Goal: Task Accomplishment & Management: Complete application form

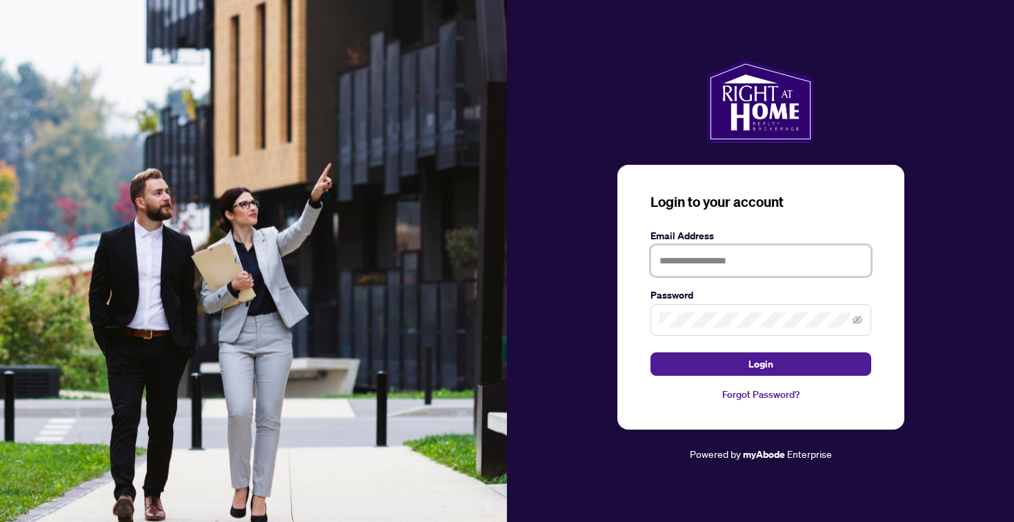
click at [789, 246] on input "text" at bounding box center [761, 261] width 221 height 32
type input "**********"
click at [651, 353] on button "Login" at bounding box center [761, 364] width 221 height 23
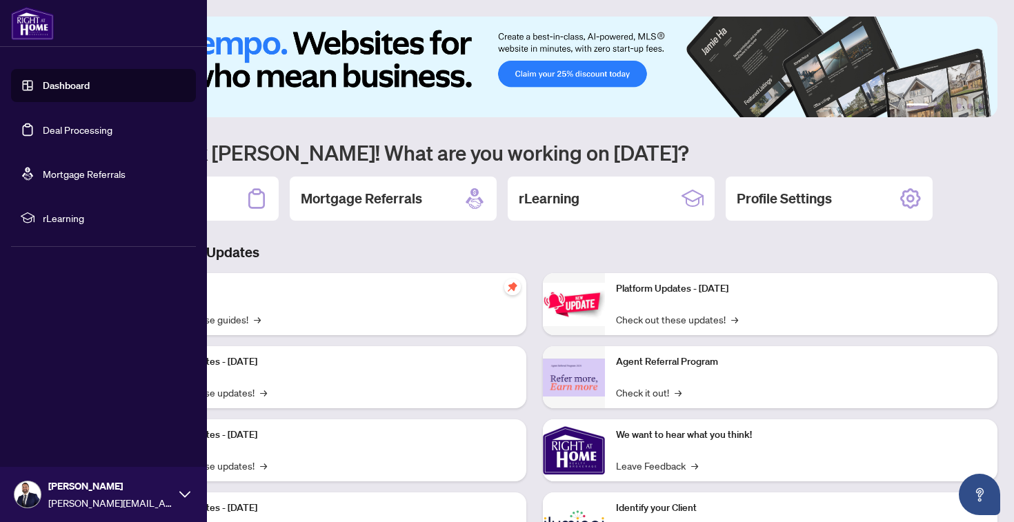
click at [50, 92] on link "Dashboard" at bounding box center [66, 85] width 47 height 12
click at [81, 134] on link "Deal Processing" at bounding box center [78, 129] width 70 height 12
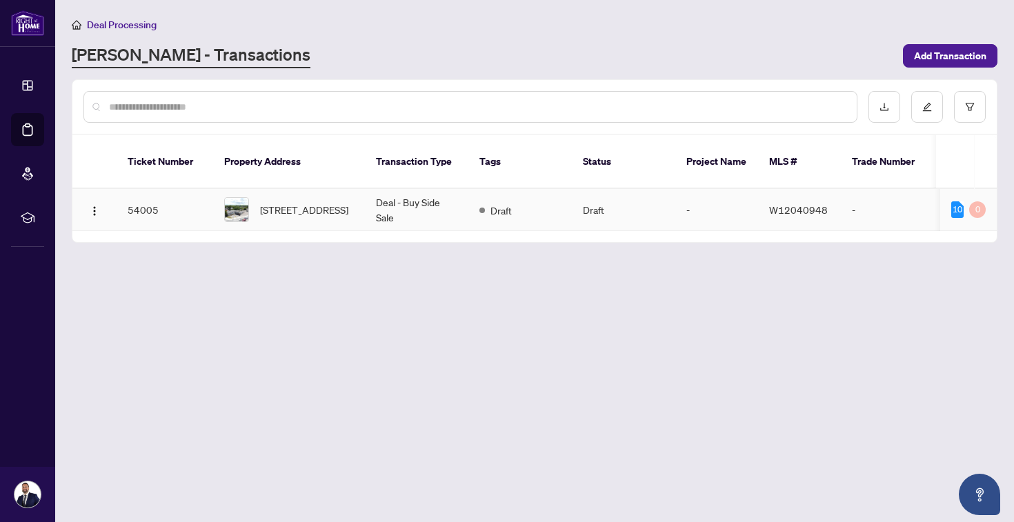
click at [348, 217] on span "[STREET_ADDRESS]" at bounding box center [304, 209] width 88 height 15
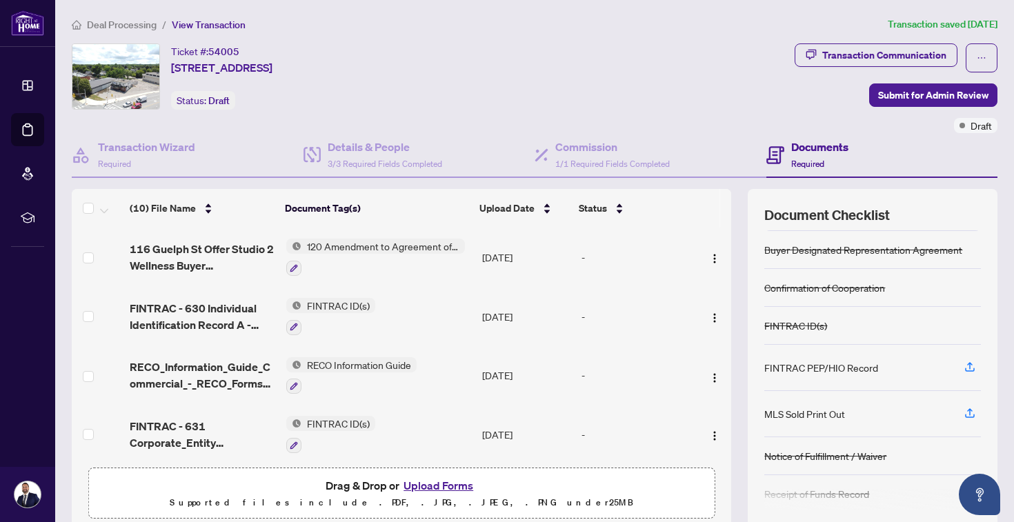
scroll to position [83, 0]
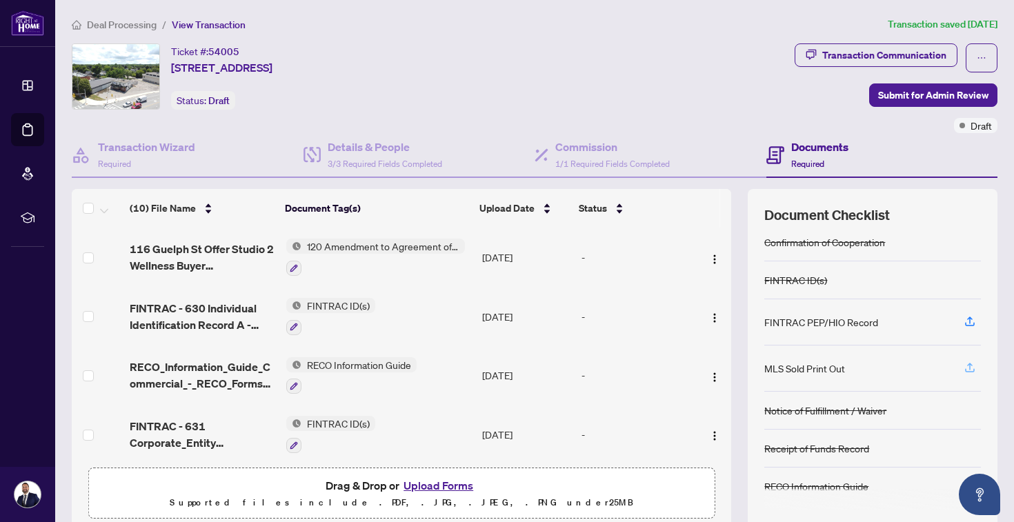
click at [973, 363] on icon "button" at bounding box center [970, 368] width 12 height 12
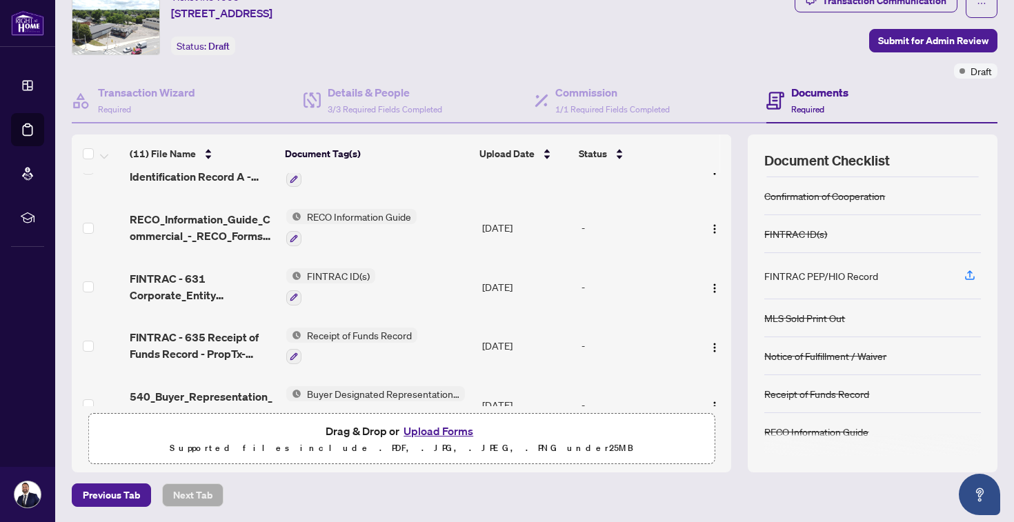
scroll to position [411, 0]
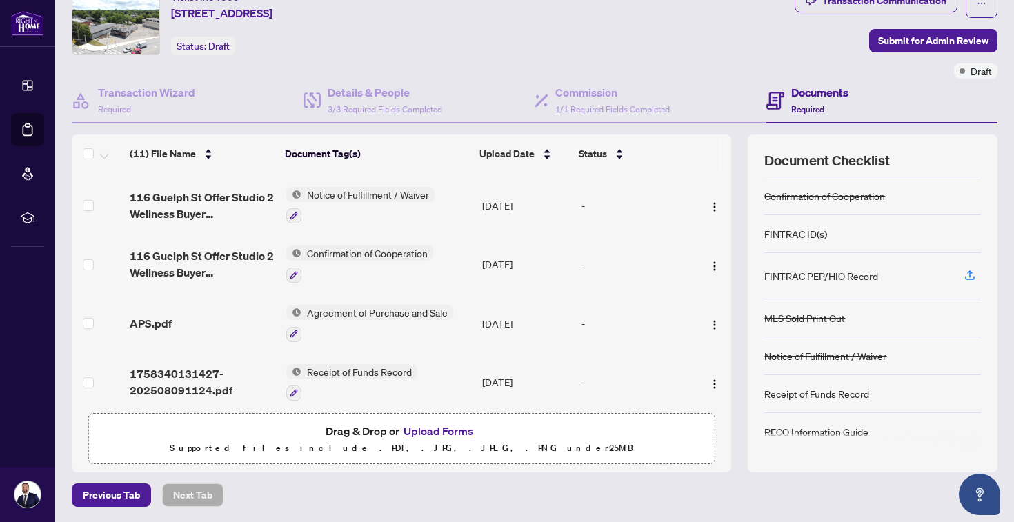
click at [462, 426] on button "Upload Forms" at bounding box center [438, 431] width 78 height 18
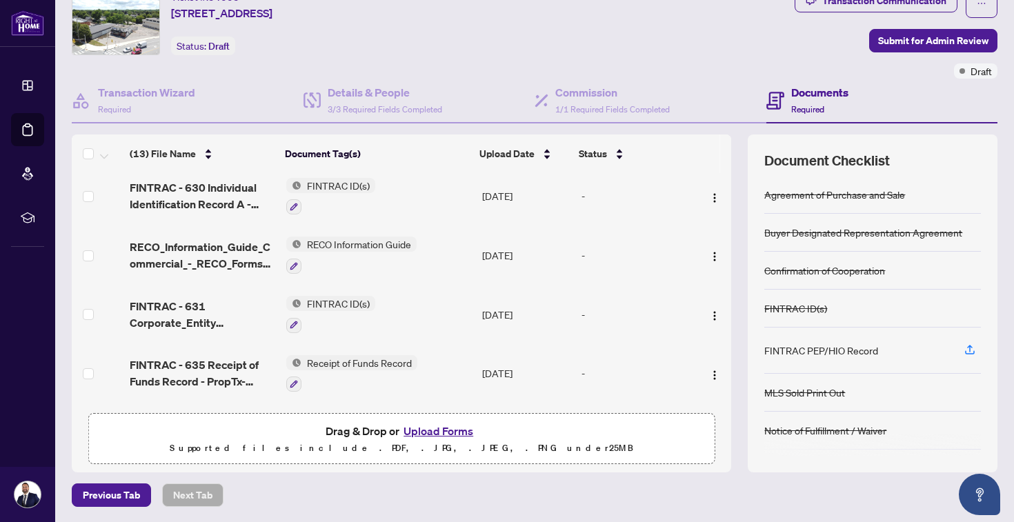
scroll to position [227, 0]
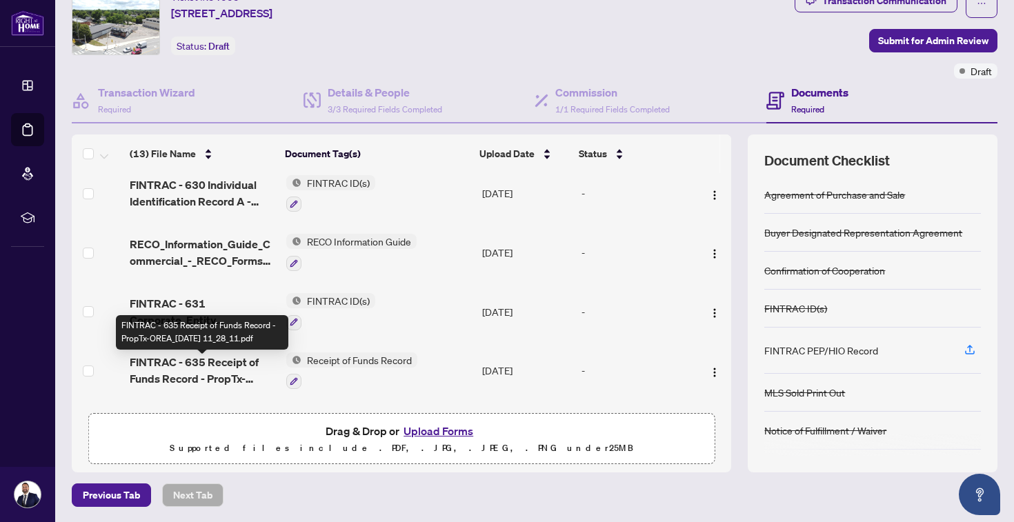
click at [192, 379] on span "FINTRAC - 635 Receipt of Funds Record - PropTx-OREA_[DATE] 11_28_11.pdf" at bounding box center [203, 370] width 146 height 33
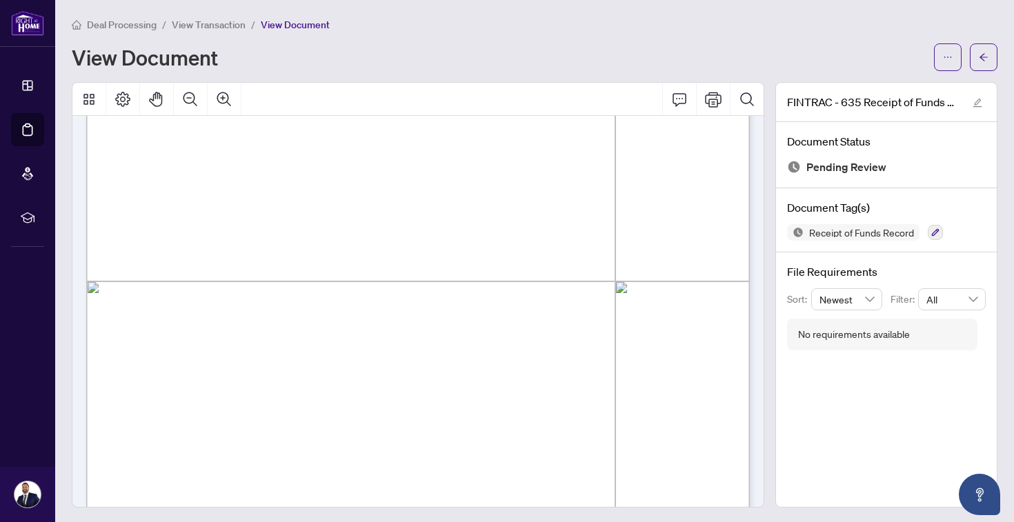
scroll to position [407, 0]
click at [146, 244] on span "" at bounding box center [143, 241] width 5 height 10
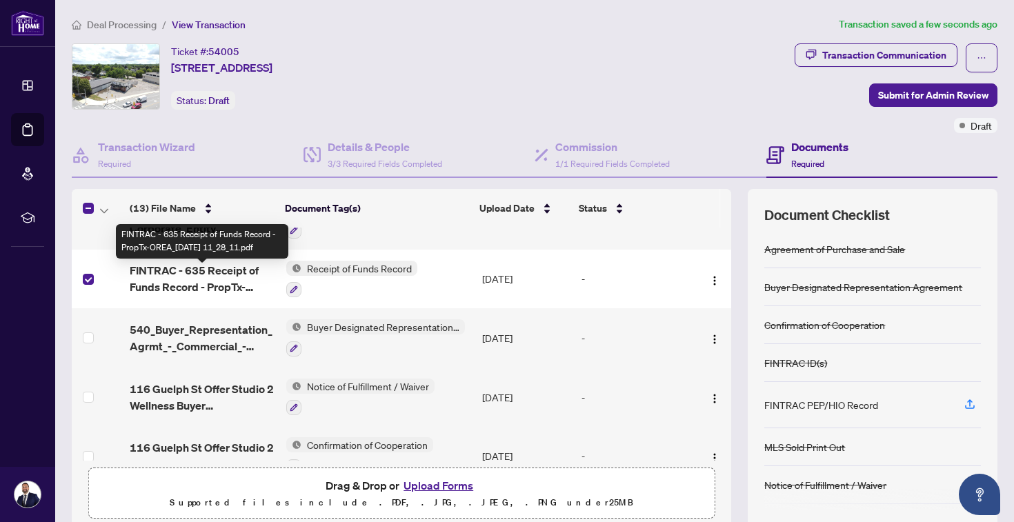
click at [210, 277] on span "FINTRAC - 635 Receipt of Funds Record - PropTx-OREA_[DATE] 11_28_11.pdf" at bounding box center [203, 278] width 146 height 33
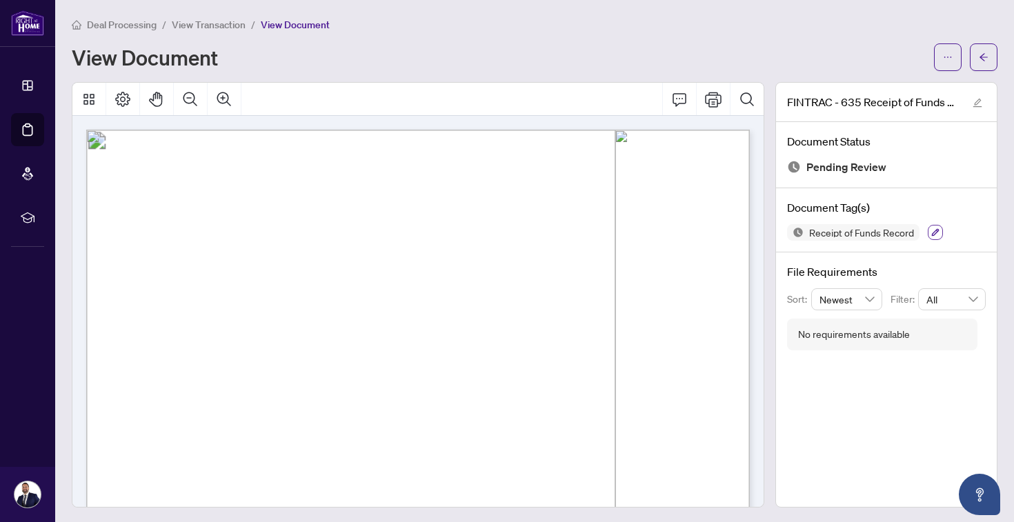
click at [940, 230] on icon "button" at bounding box center [935, 232] width 8 height 8
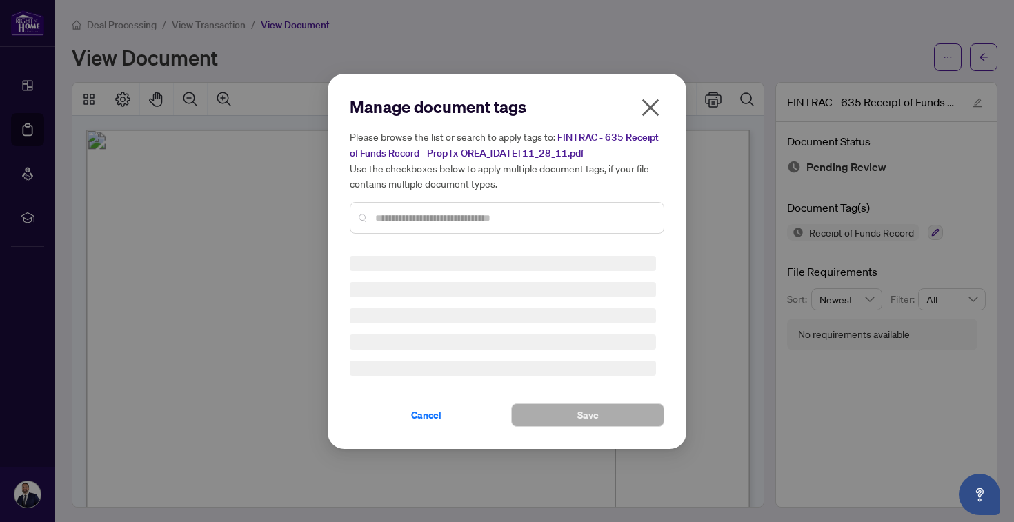
click at [652, 108] on icon "close" at bounding box center [651, 108] width 22 height 22
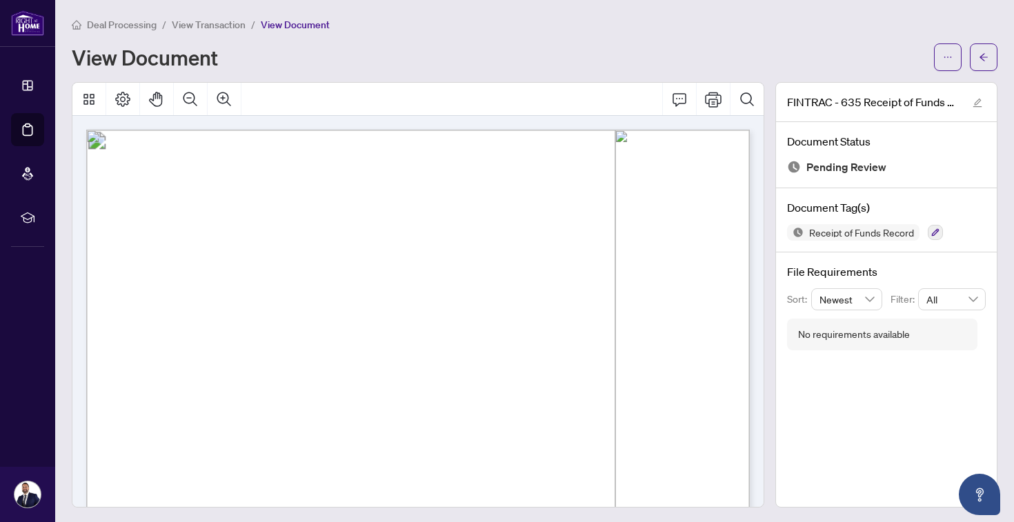
scroll to position [1, 0]
click at [983, 101] on button "button" at bounding box center [977, 100] width 17 height 17
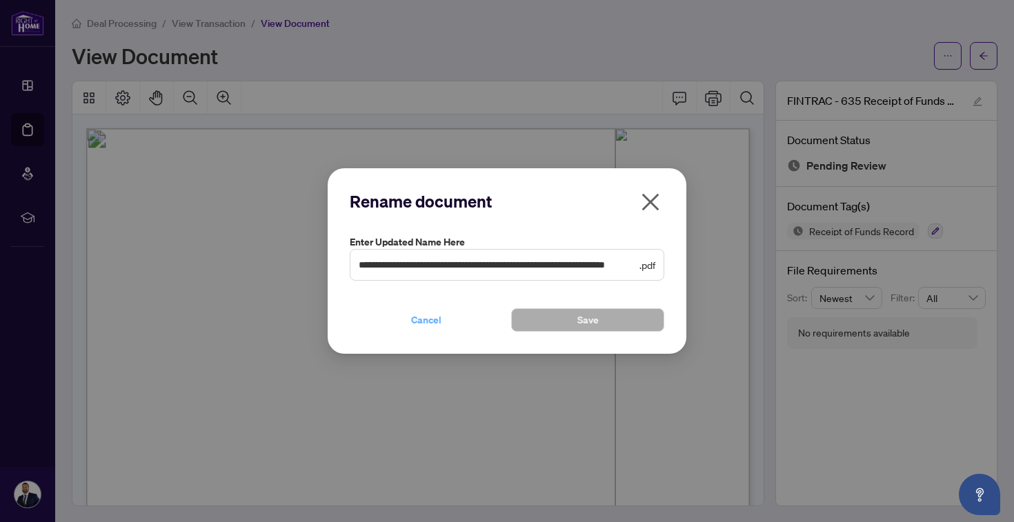
click at [421, 324] on span "Cancel" at bounding box center [426, 320] width 30 height 22
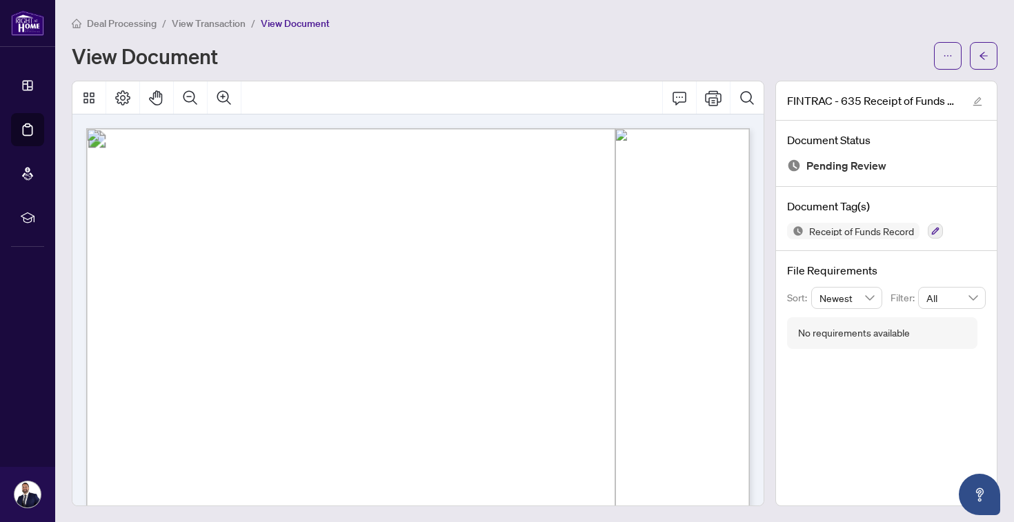
scroll to position [0, 0]
click at [978, 102] on icon "edit" at bounding box center [978, 103] width 10 height 10
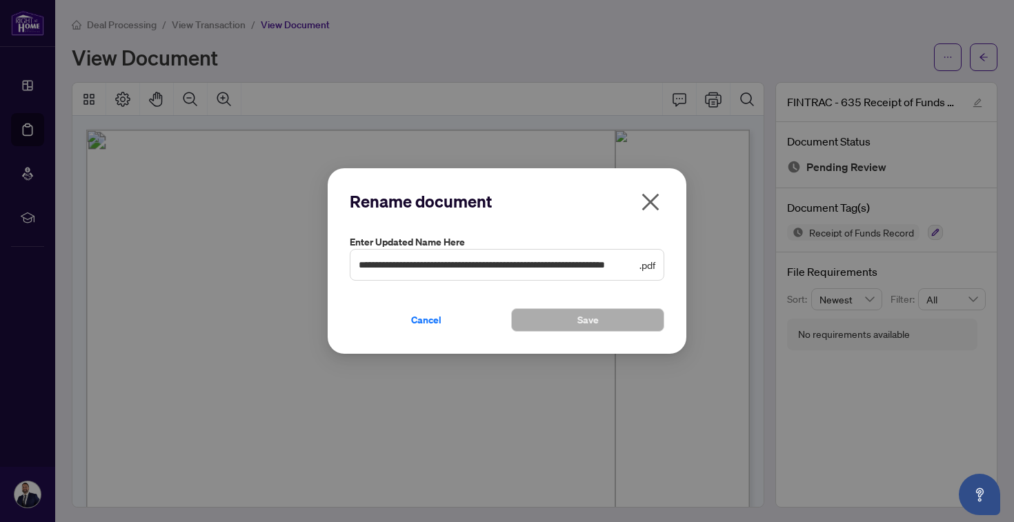
click at [640, 195] on icon "close" at bounding box center [651, 202] width 22 height 22
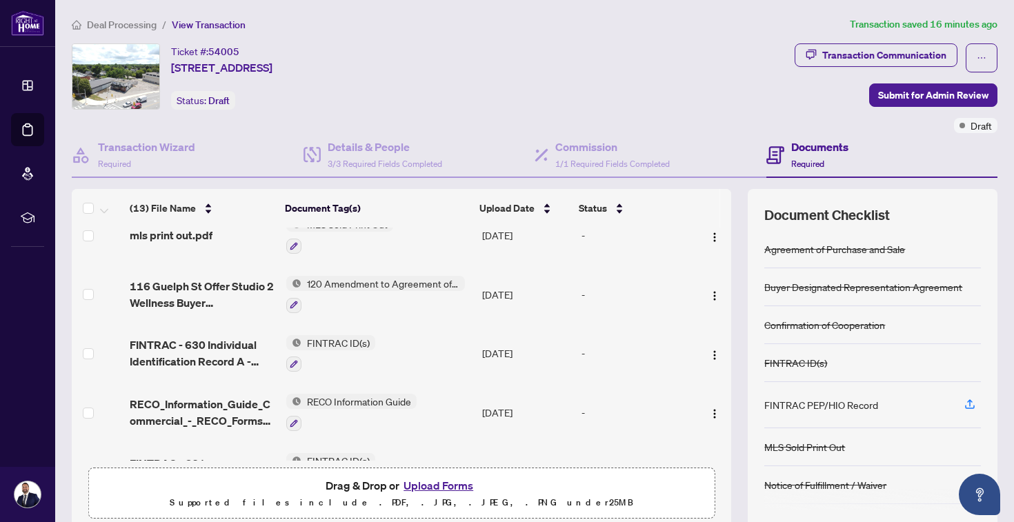
scroll to position [55, 0]
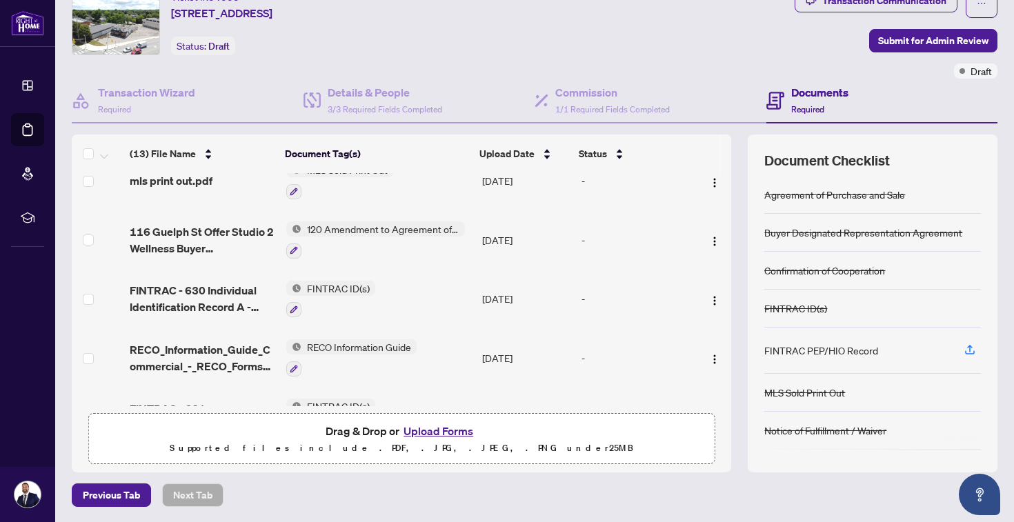
click at [828, 393] on div "MLS Sold Print Out" at bounding box center [804, 392] width 81 height 15
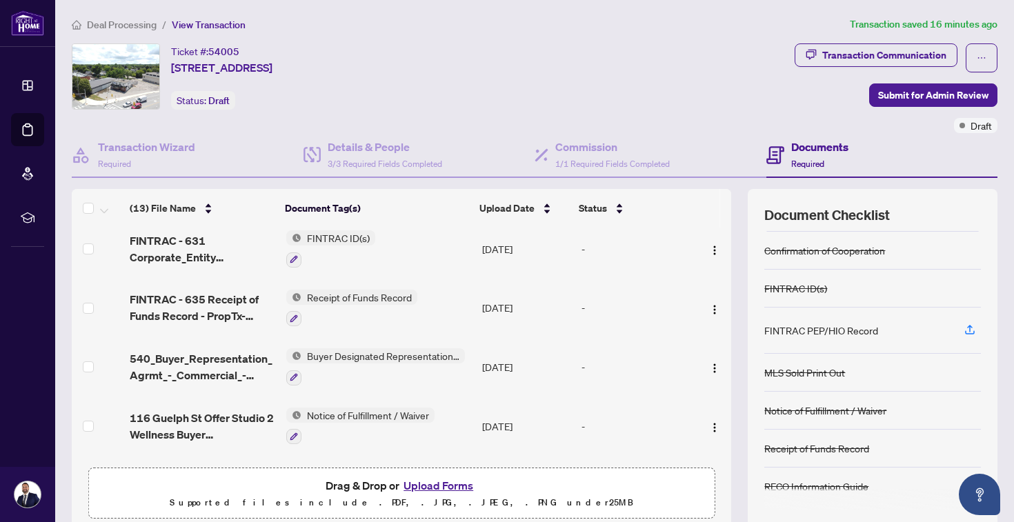
scroll to position [522, 0]
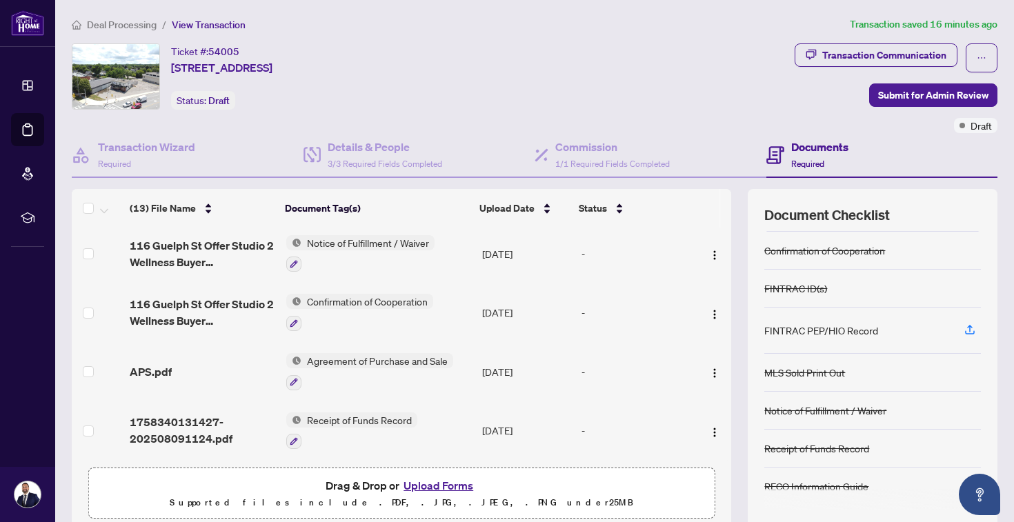
click at [442, 488] on button "Upload Forms" at bounding box center [438, 486] width 78 height 18
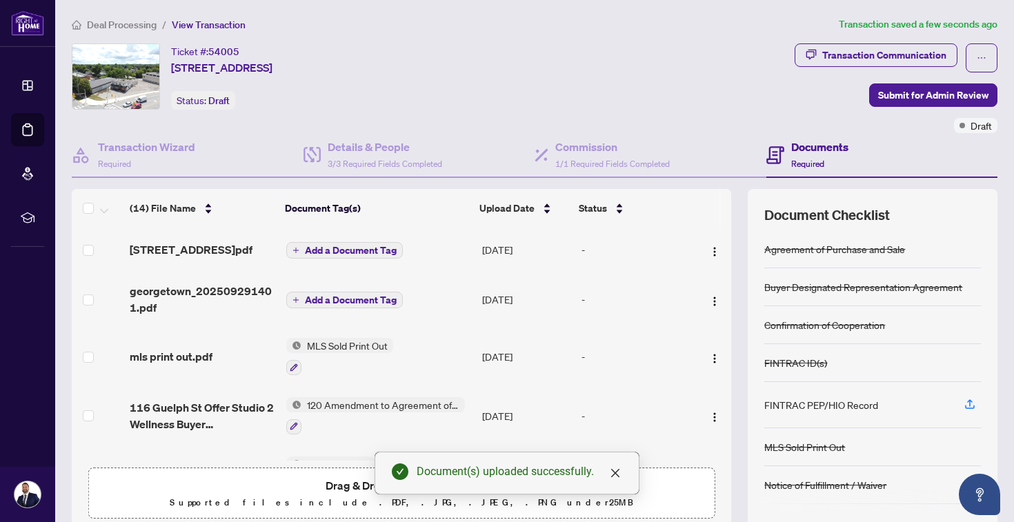
scroll to position [0, 0]
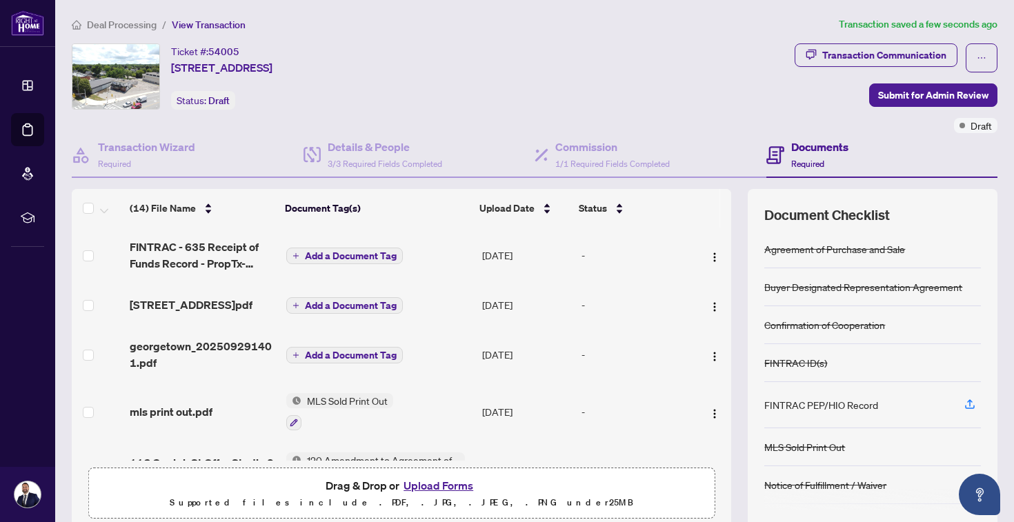
click at [375, 255] on span "Add a Document Tag" at bounding box center [351, 256] width 92 height 10
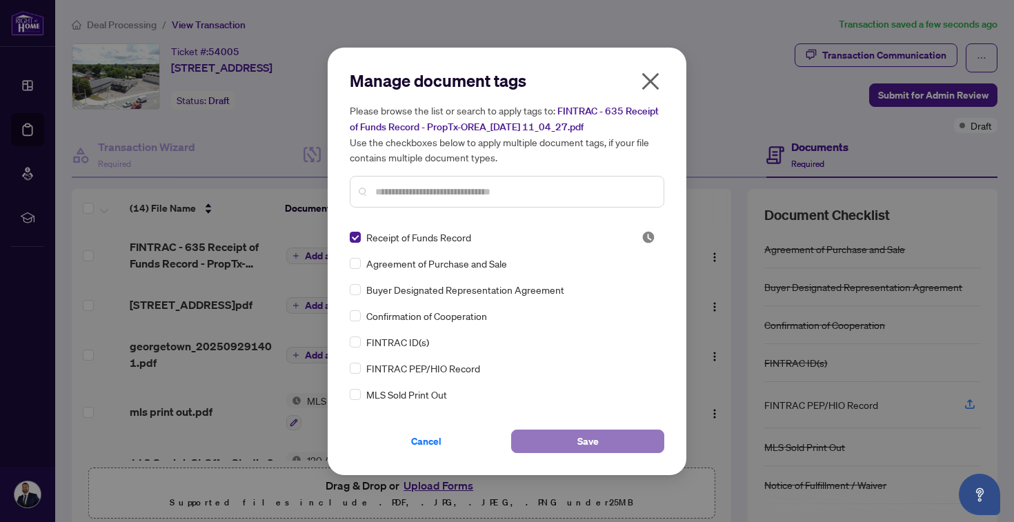
click at [576, 438] on button "Save" at bounding box center [587, 441] width 153 height 23
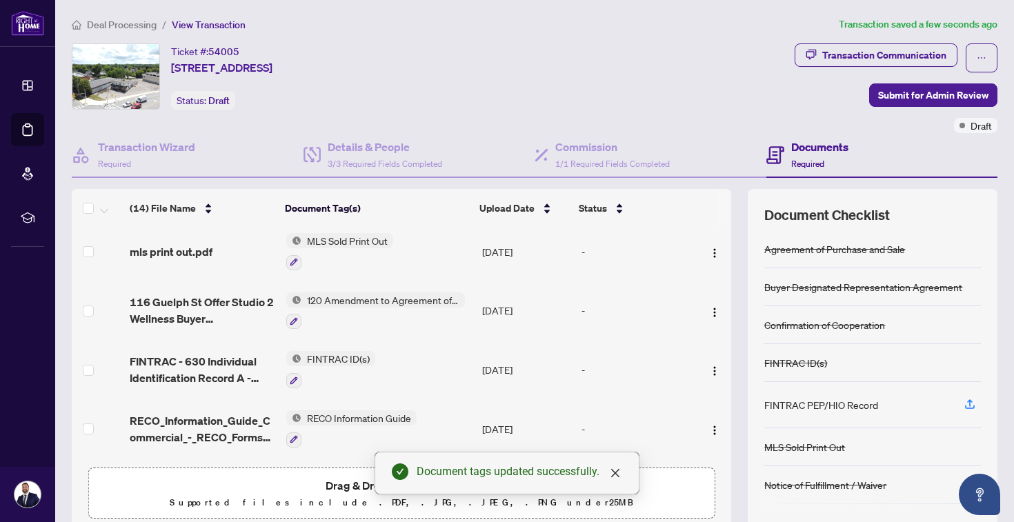
scroll to position [215, 0]
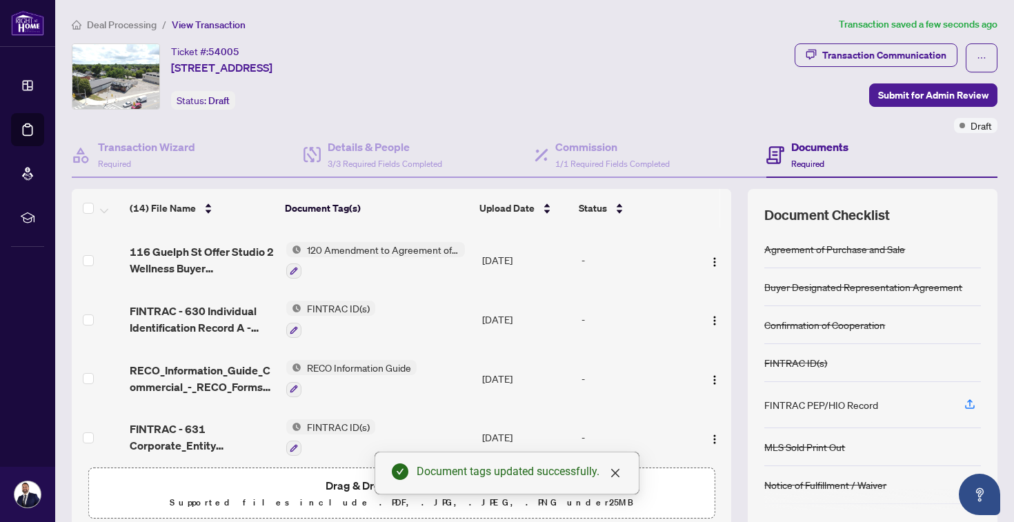
click at [330, 487] on span "Drag & Drop or Upload Forms" at bounding box center [402, 486] width 152 height 18
click at [359, 495] on p "Supported files include .PDF, .JPG, .JPEG, .PNG under 25 MB" at bounding box center [401, 503] width 608 height 17
click at [611, 472] on icon "close" at bounding box center [615, 473] width 11 height 11
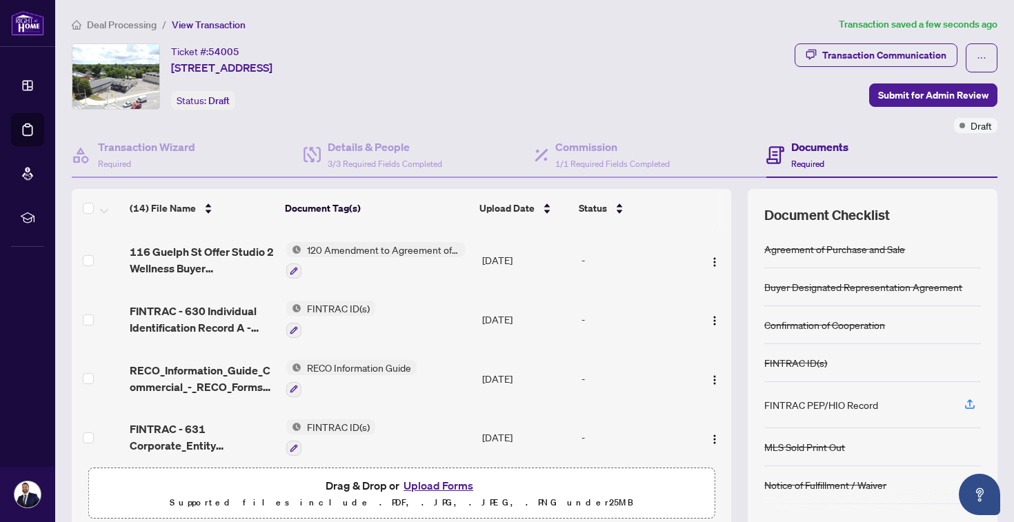
click at [453, 501] on p "Supported files include .PDF, .JPG, .JPEG, .PNG under 25 MB" at bounding box center [401, 503] width 608 height 17
click at [458, 482] on button "Upload Forms" at bounding box center [438, 486] width 78 height 18
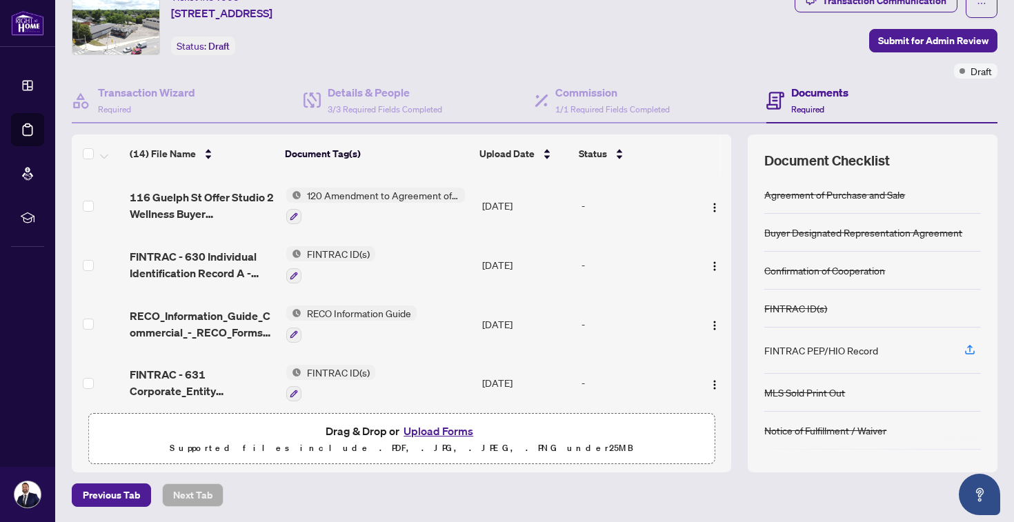
click at [446, 433] on button "Upload Forms" at bounding box center [438, 431] width 78 height 18
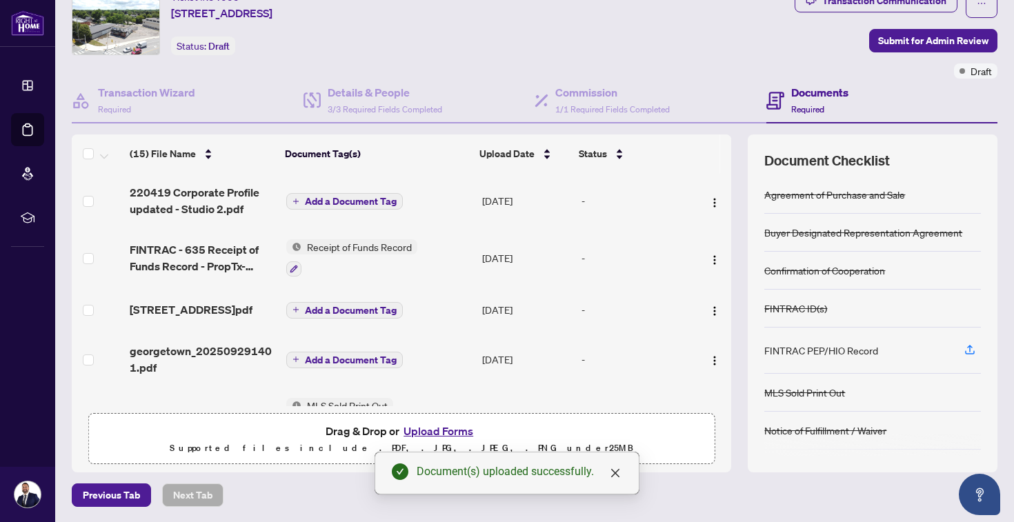
scroll to position [0, 0]
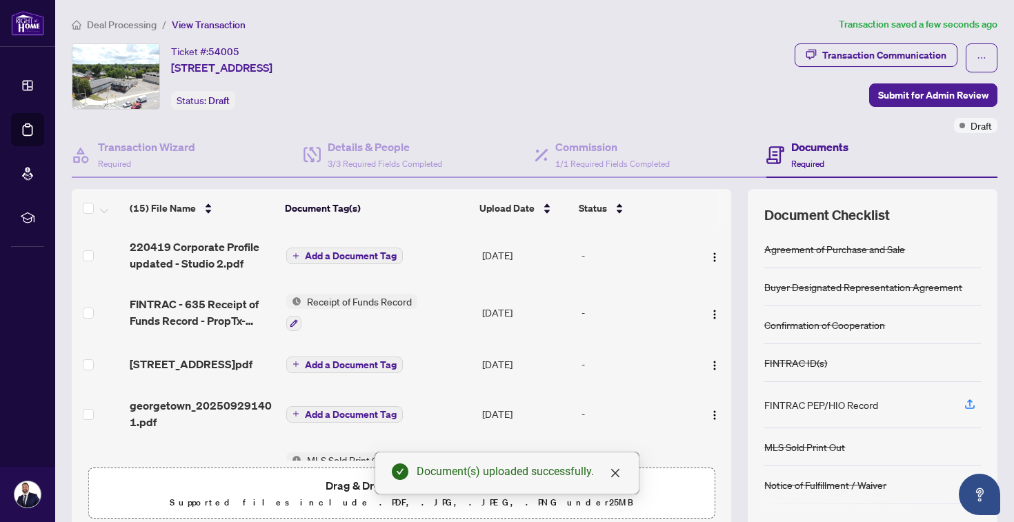
click at [388, 257] on span "Add a Document Tag" at bounding box center [351, 256] width 92 height 10
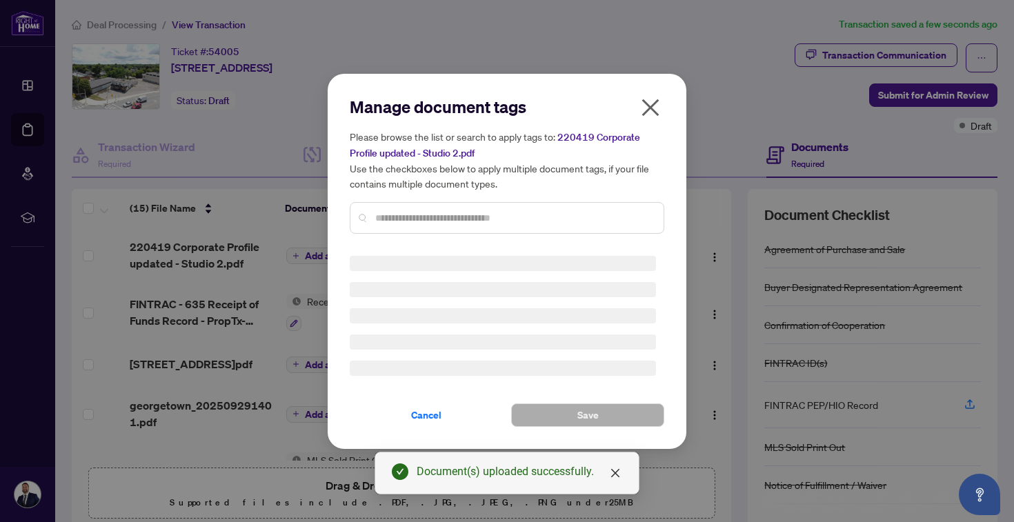
click at [431, 218] on input "text" at bounding box center [513, 217] width 277 height 15
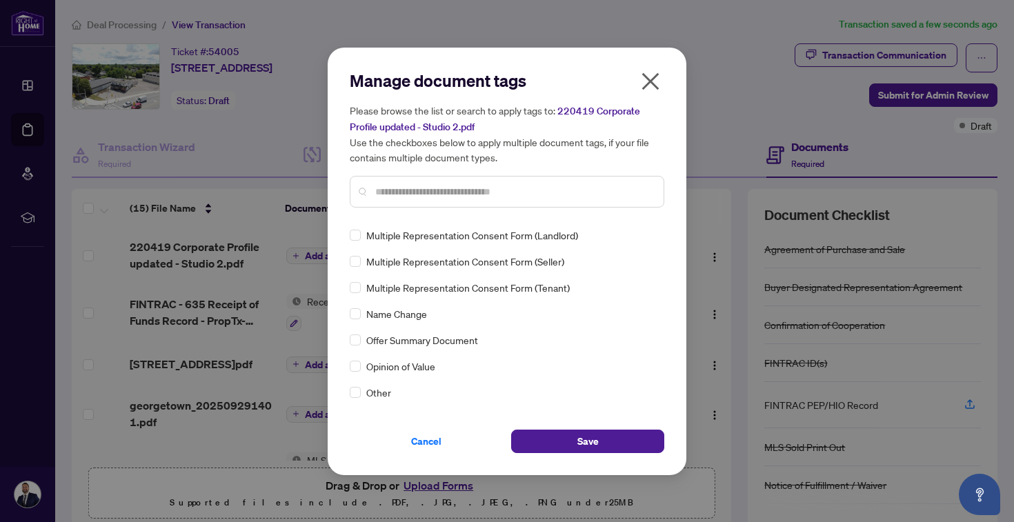
scroll to position [2200, 0]
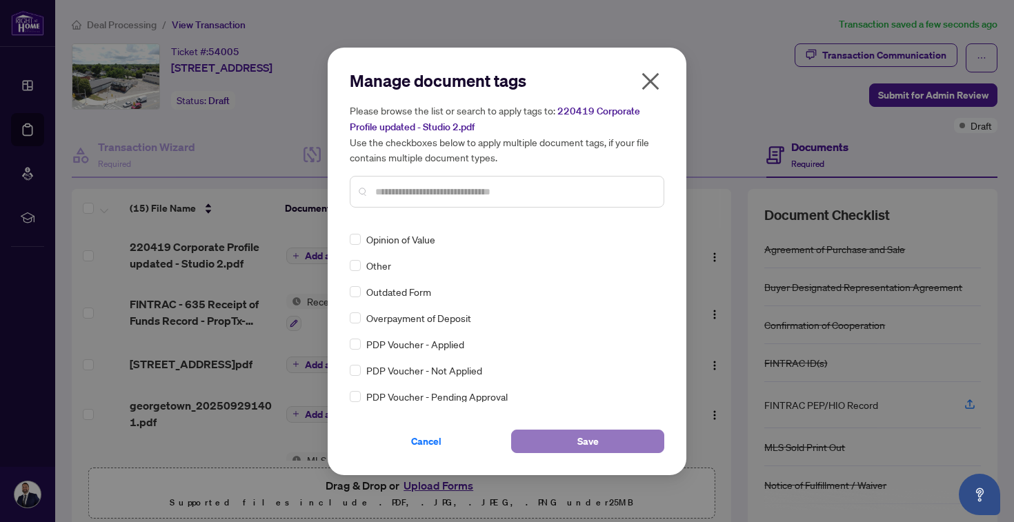
click at [649, 444] on button "Save" at bounding box center [587, 441] width 153 height 23
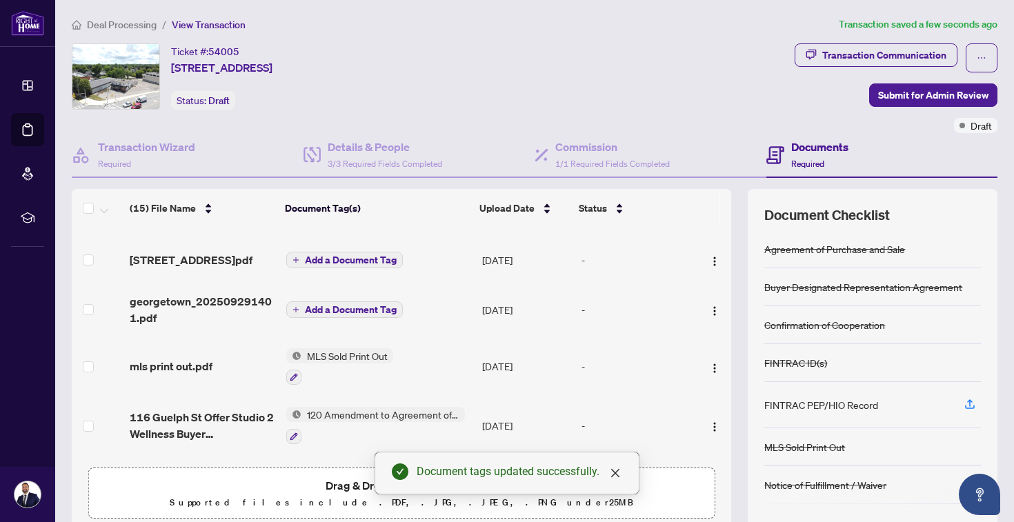
scroll to position [81, 0]
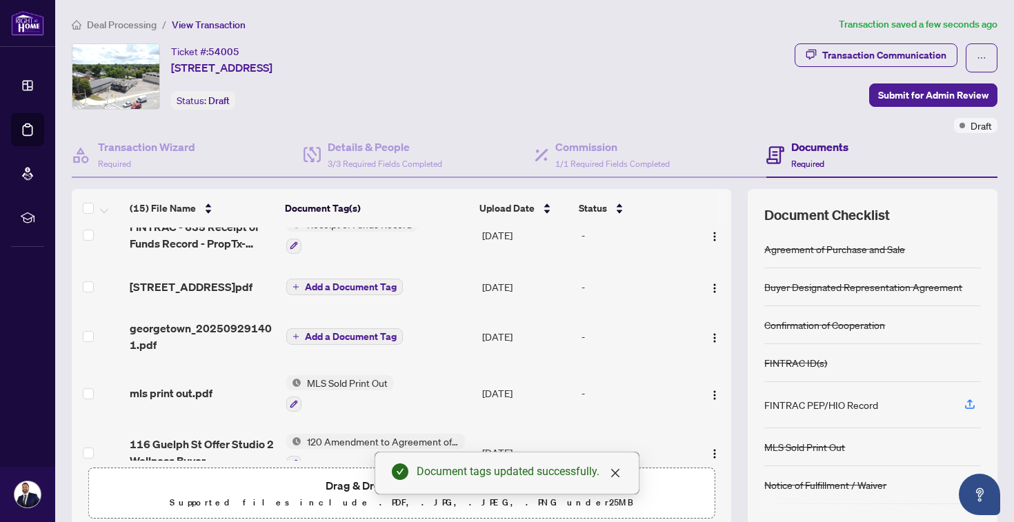
click at [395, 288] on span "Add a Document Tag" at bounding box center [351, 287] width 92 height 10
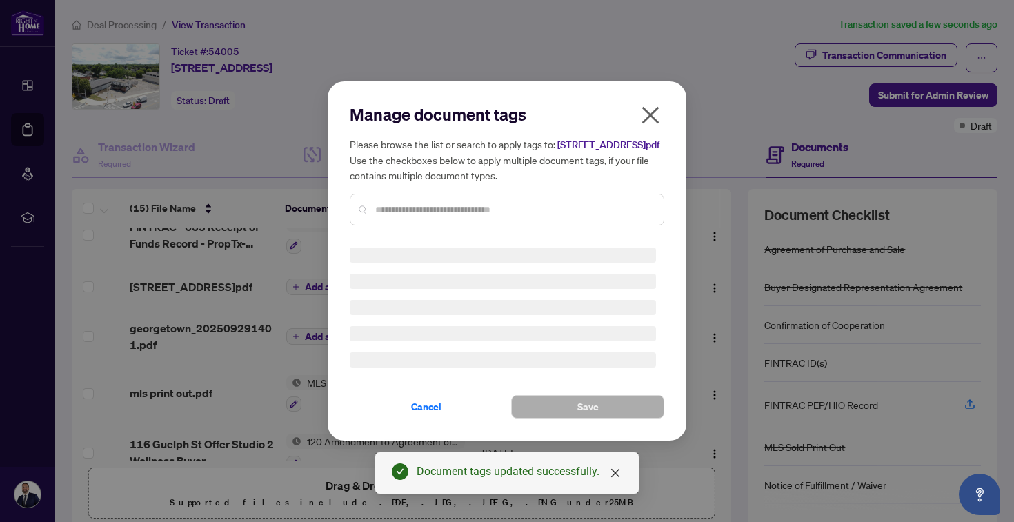
click at [502, 214] on input "text" at bounding box center [513, 209] width 277 height 15
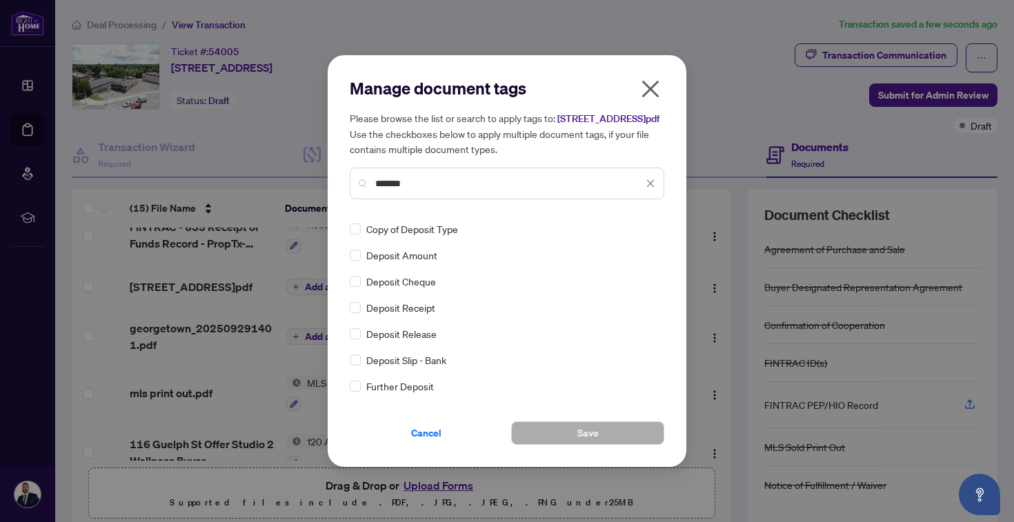
type input "*******"
click at [614, 444] on button "Save" at bounding box center [587, 433] width 153 height 23
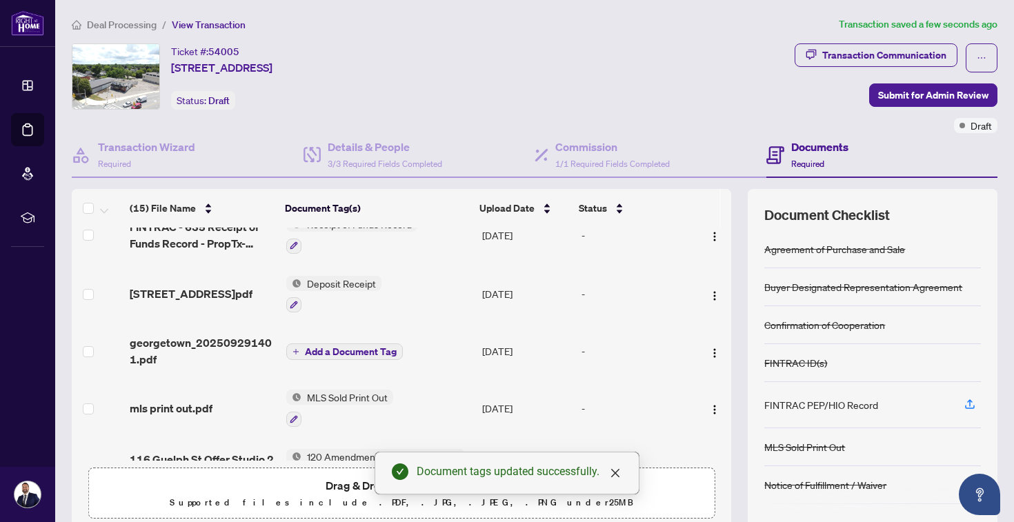
click at [382, 347] on span "Add a Document Tag" at bounding box center [351, 352] width 92 height 10
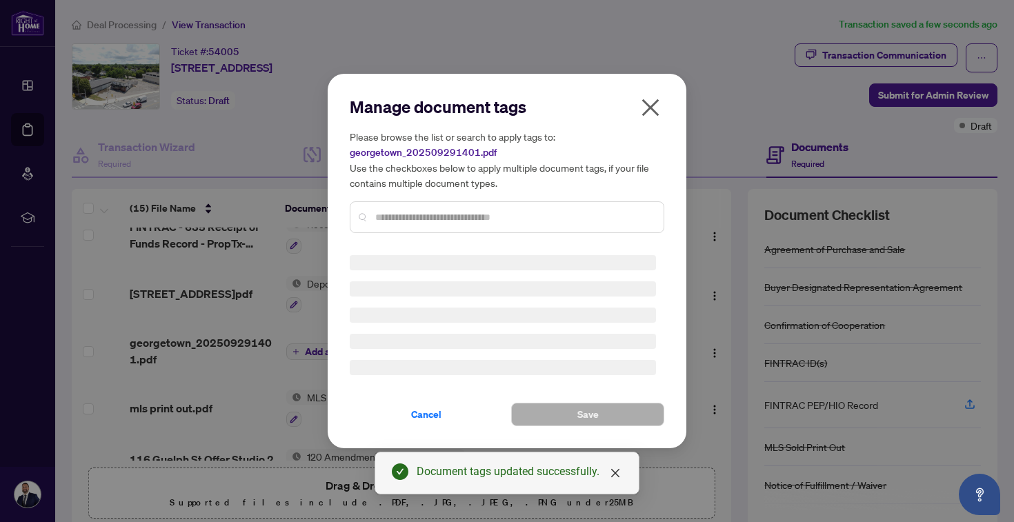
click at [497, 207] on div at bounding box center [507, 217] width 315 height 32
click at [499, 215] on input "text" at bounding box center [513, 217] width 277 height 15
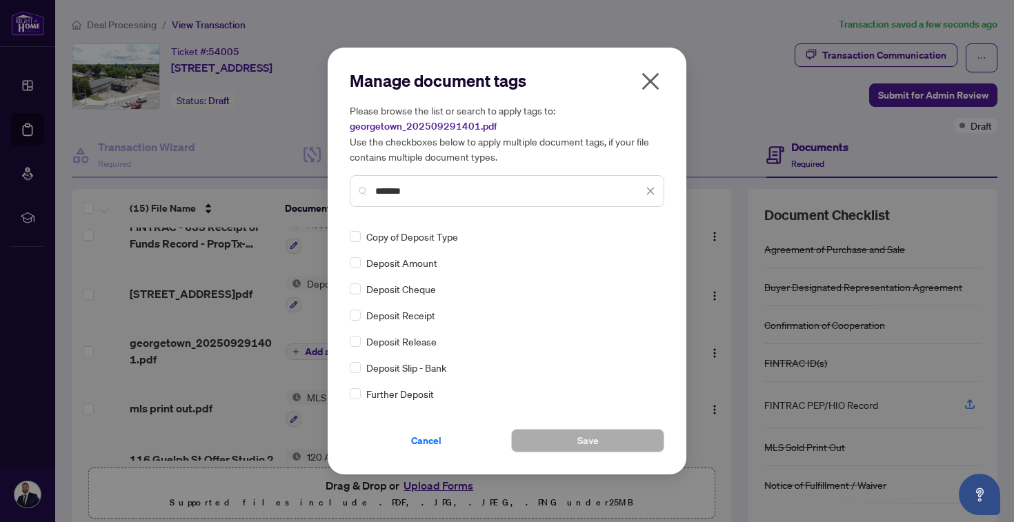
type input "*******"
click at [640, 439] on button "Save" at bounding box center [587, 440] width 153 height 23
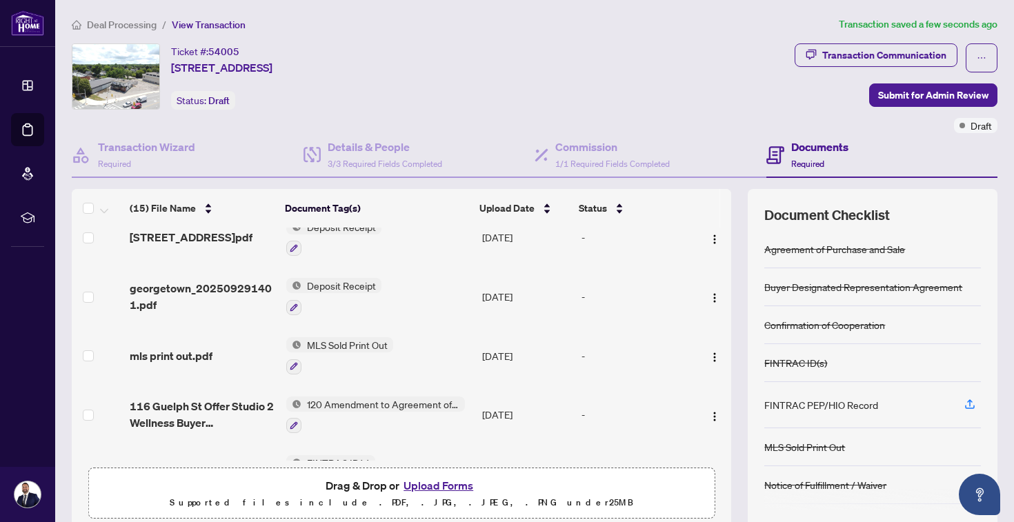
scroll to position [219, 0]
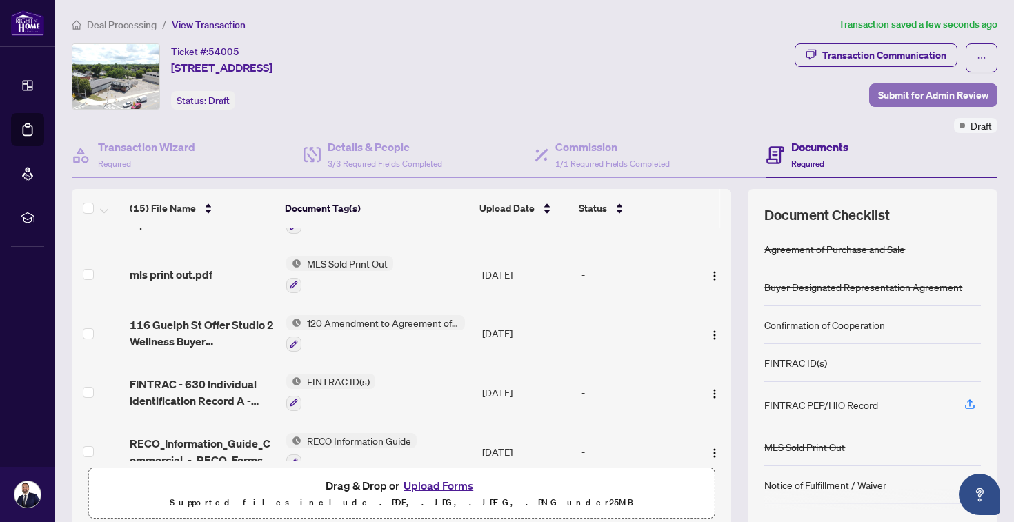
click at [913, 90] on span "Submit for Admin Review" at bounding box center [933, 95] width 110 height 22
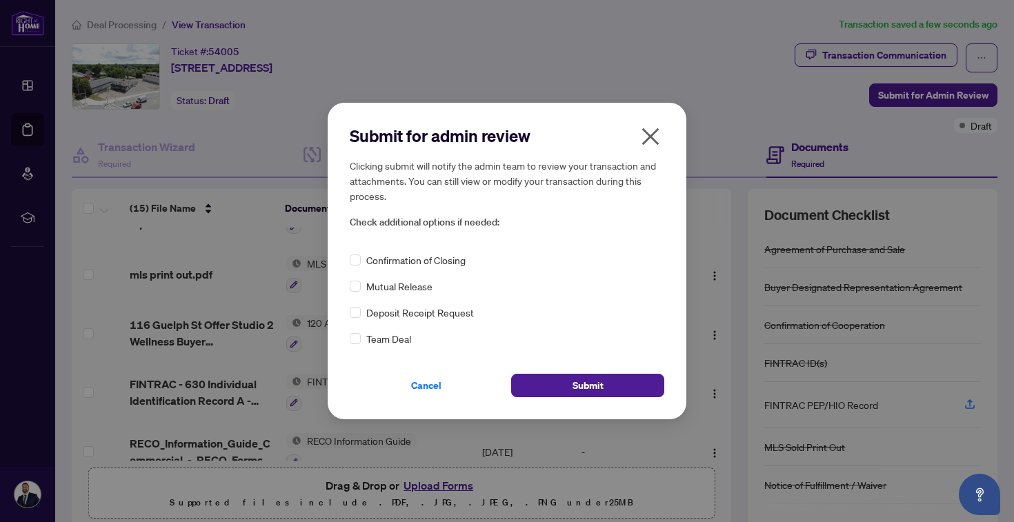
click at [655, 132] on icon "close" at bounding box center [650, 136] width 17 height 17
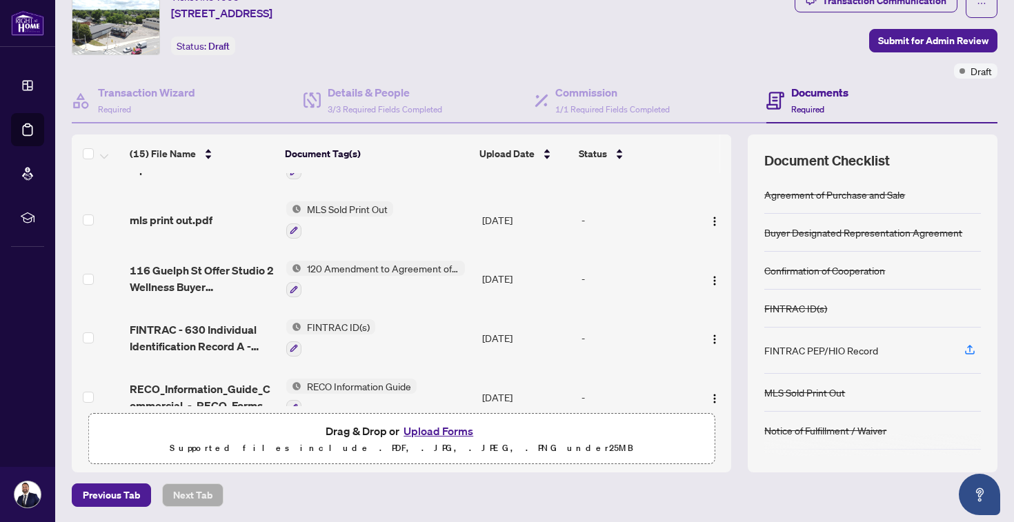
scroll to position [0, 0]
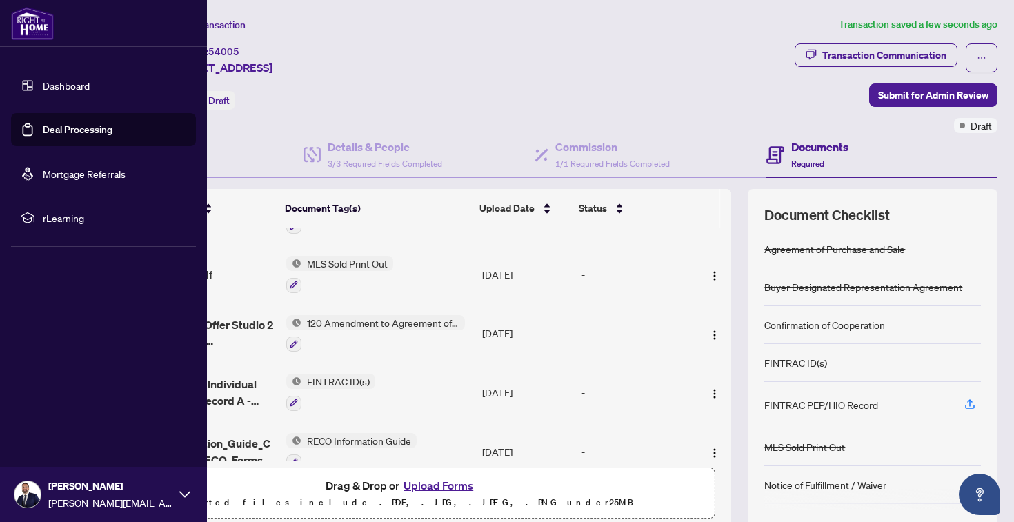
click at [33, 23] on img at bounding box center [32, 23] width 43 height 33
